Goal: Information Seeking & Learning: Learn about a topic

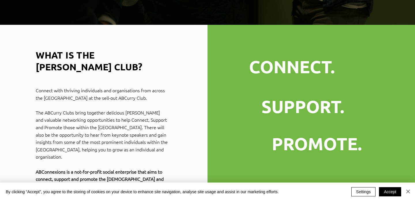
scroll to position [169, 0]
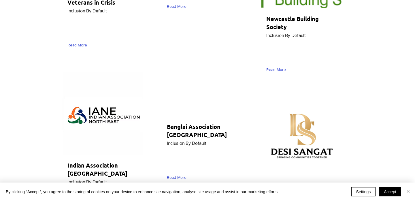
scroll to position [2855, 5]
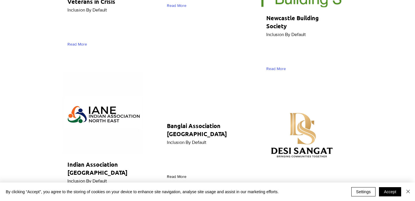
click at [179, 172] on link "Read More" at bounding box center [178, 177] width 22 height 10
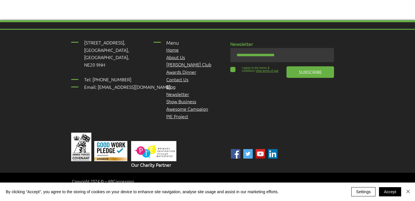
scroll to position [675, 0]
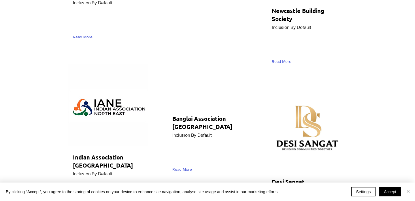
scroll to position [2864, 0]
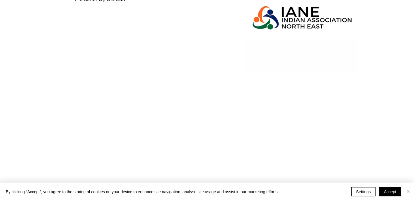
scroll to position [121, 0]
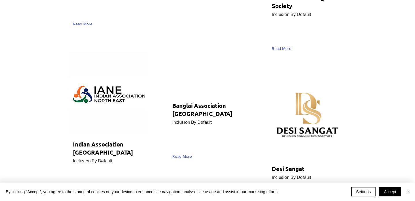
scroll to position [2869, 0]
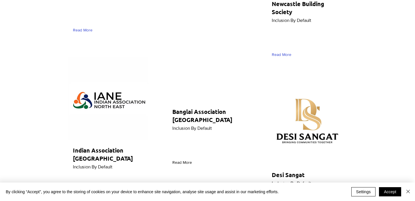
click at [174, 160] on span "Read More" at bounding box center [182, 163] width 20 height 6
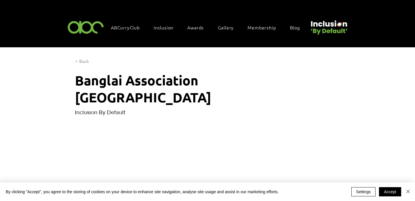
click at [86, 61] on span "< Back" at bounding box center [82, 61] width 14 height 6
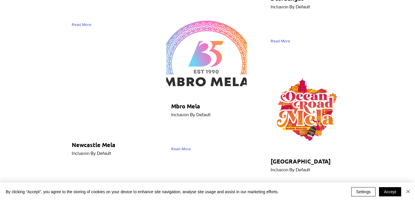
scroll to position [3021, 1]
